Goal: Task Accomplishment & Management: Use online tool/utility

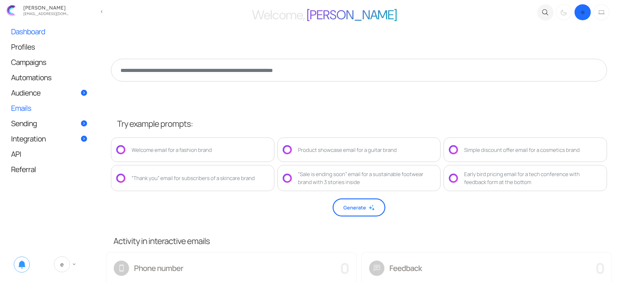
click at [64, 108] on link "Emails" at bounding box center [49, 108] width 88 height 15
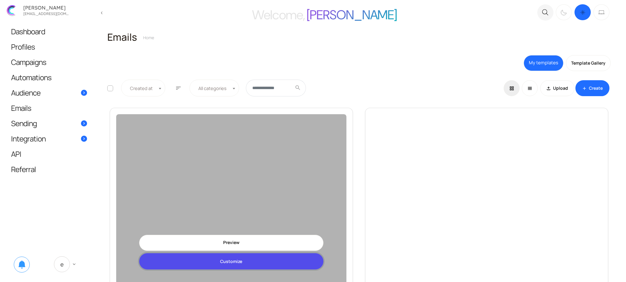
click at [220, 259] on link "Customize" at bounding box center [231, 262] width 184 height 16
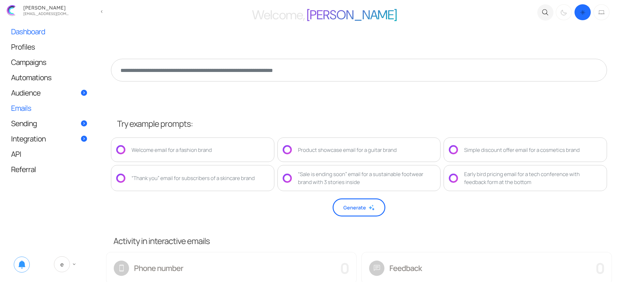
click at [27, 107] on span "Emails" at bounding box center [21, 108] width 20 height 6
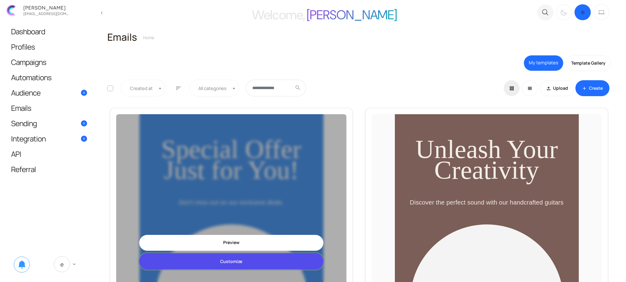
click at [225, 261] on link "Customize" at bounding box center [231, 262] width 184 height 16
